Goal: Task Accomplishment & Management: Complete application form

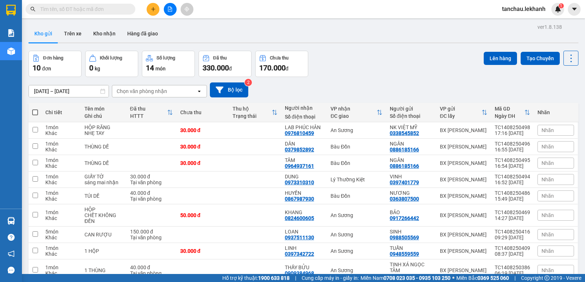
drag, startPoint x: 139, startPoint y: 9, endPoint x: 129, endPoint y: 8, distance: 10.6
click at [136, 9] on div at bounding box center [71, 9] width 142 height 11
click at [125, 10] on input "text" at bounding box center [83, 9] width 86 height 8
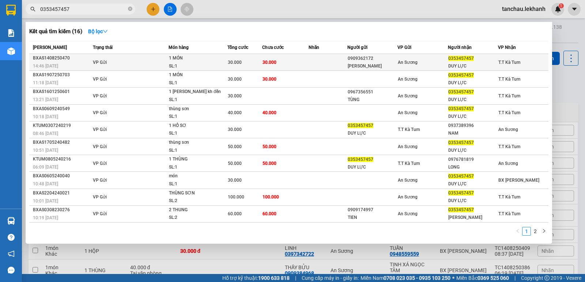
type input "0353457457"
click at [398, 62] on span "An Sương" at bounding box center [408, 62] width 20 height 5
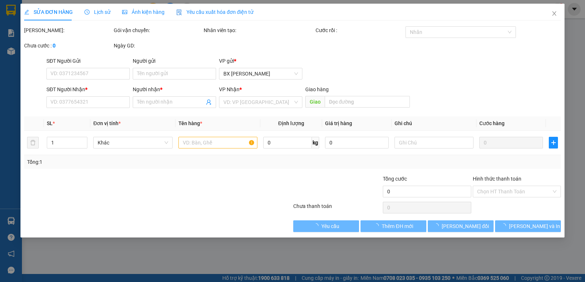
type input "0909362172"
type input "[PERSON_NAME]"
type input "0353457457"
type input "DUY LỰC"
type input "30.000"
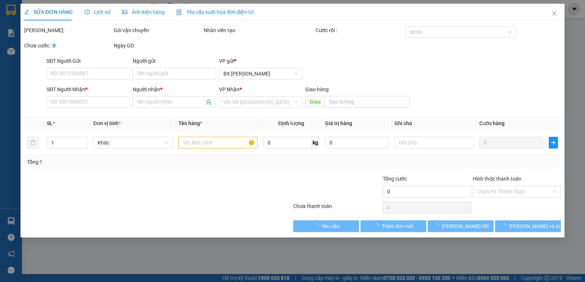
type input "30.000"
